Goal: Task Accomplishment & Management: Manage account settings

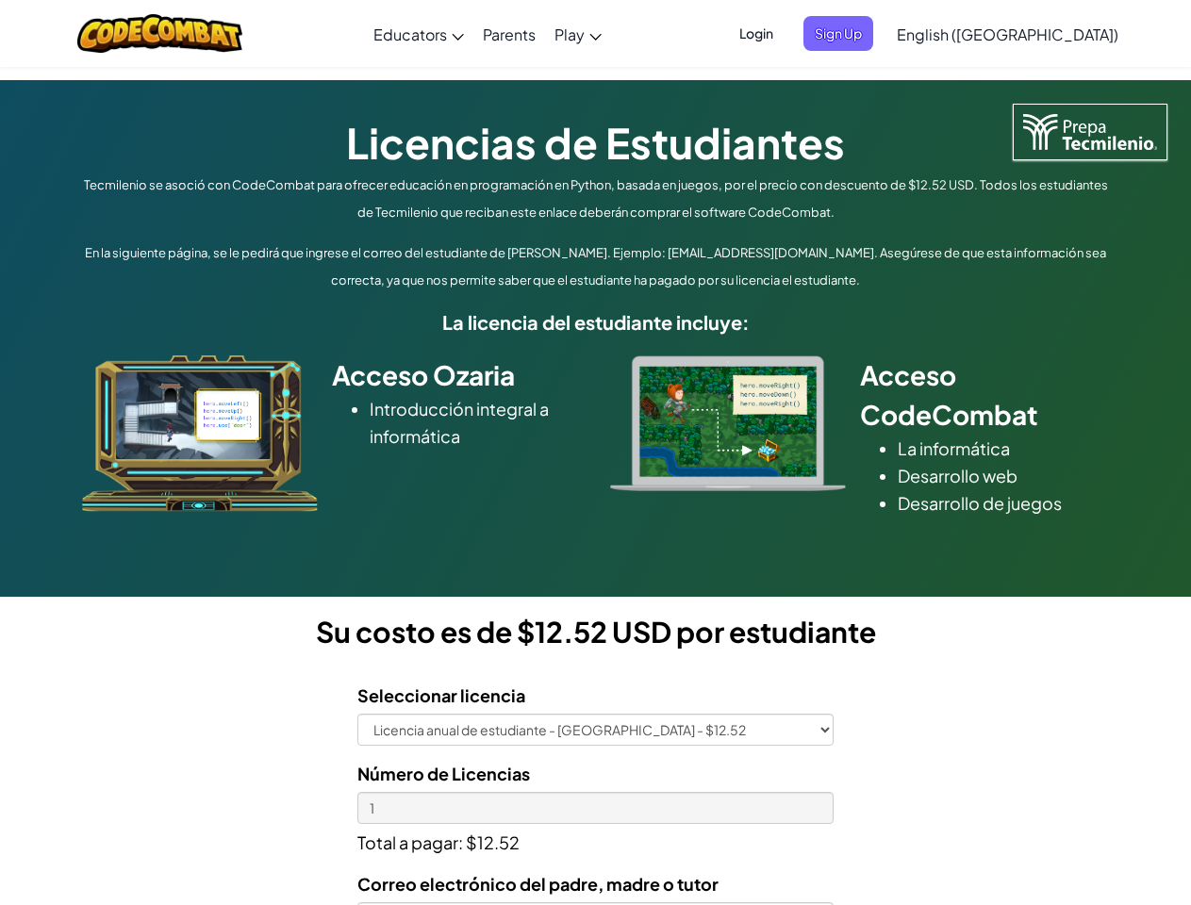
click at [596, 453] on div at bounding box center [728, 423] width 264 height 136
click at [784, 33] on span "Login" at bounding box center [756, 33] width 57 height 35
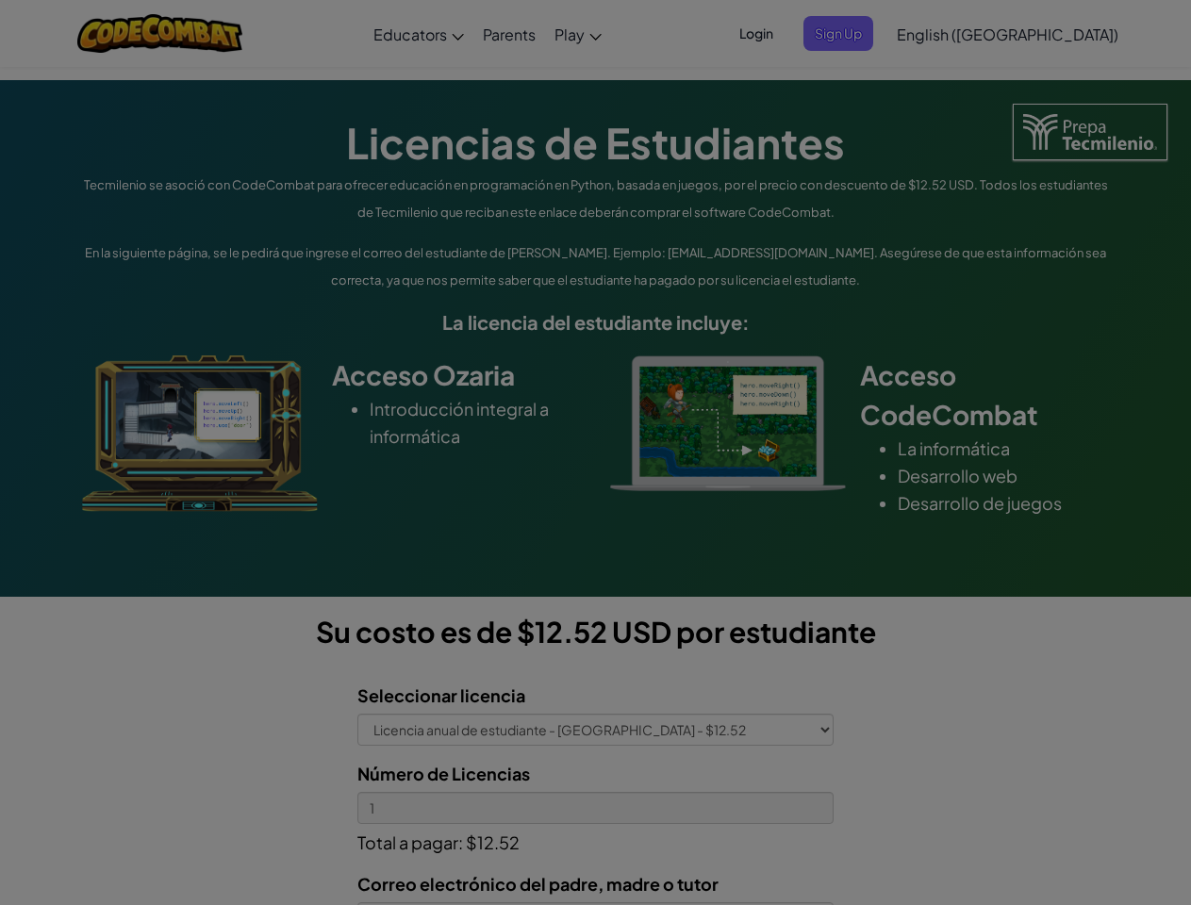
click at [0, 0] on input "Email or Username :" at bounding box center [0, 0] width 0 height 0
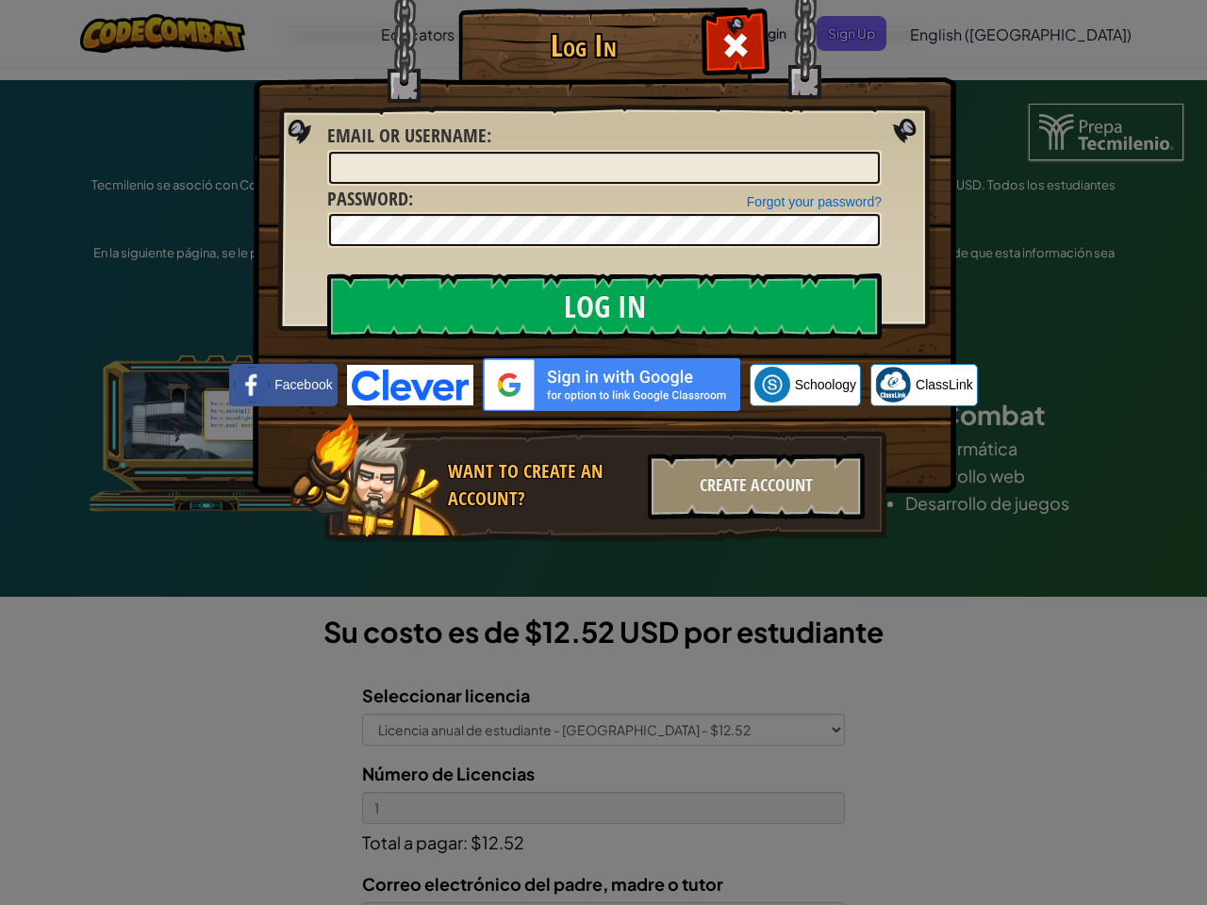
click at [953, 33] on div "Log In Unknown Error Email or Username : Forgot your password? Password : Log I…" at bounding box center [603, 452] width 1207 height 905
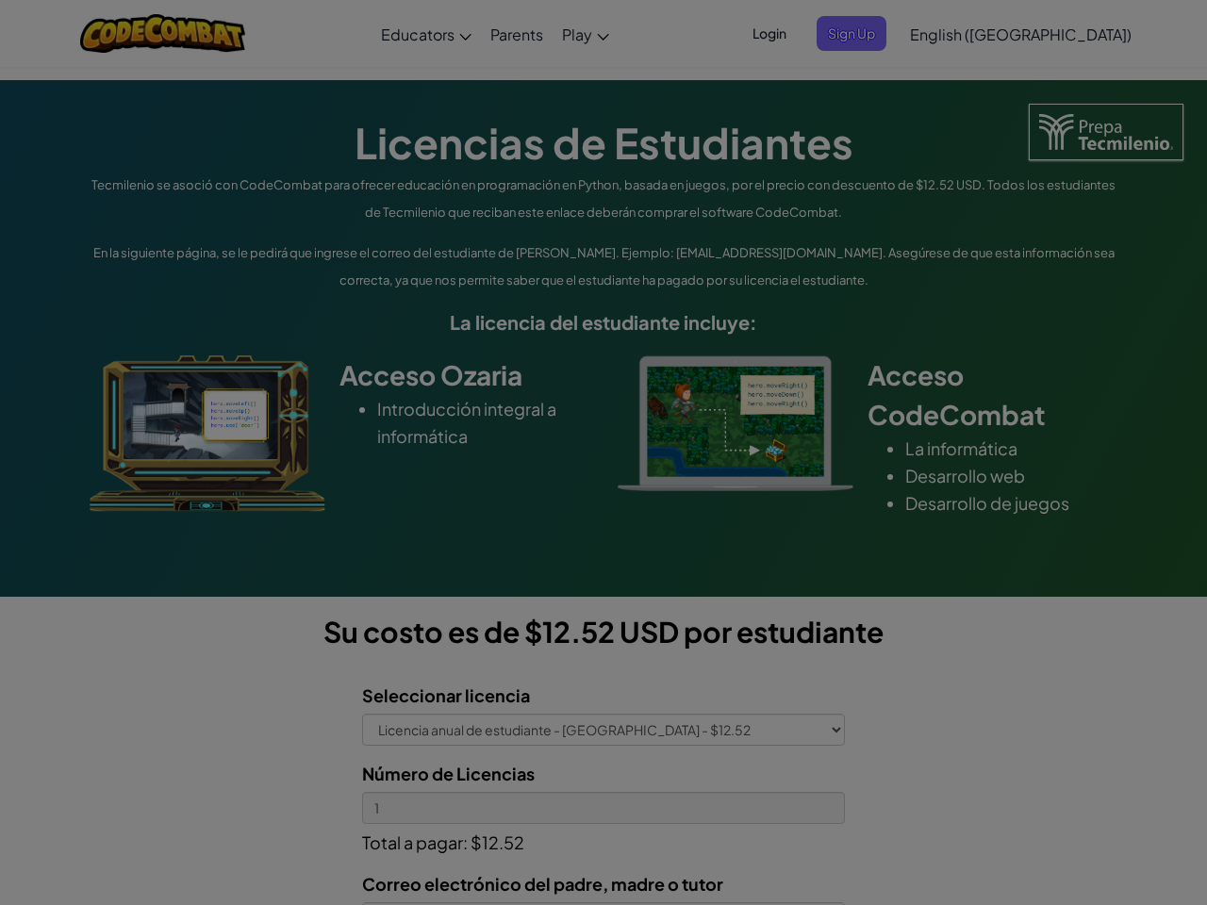
click at [953, 33] on div "Log In Unknown Error Email or Username : Forgot your password? Password : Log I…" at bounding box center [603, 452] width 1207 height 905
click at [1054, 34] on div at bounding box center [603, 452] width 1207 height 905
